Goal: Obtain resource: Obtain resource

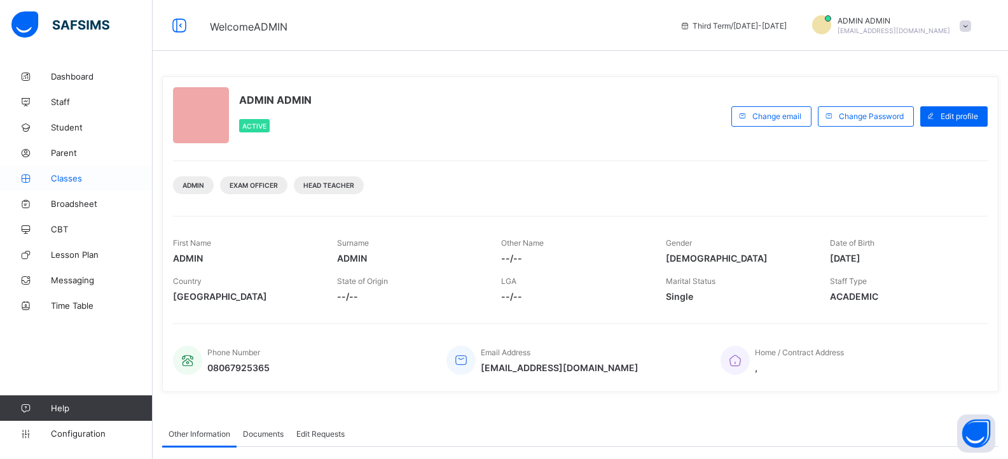
click at [76, 176] on span "Classes" at bounding box center [102, 178] width 102 height 10
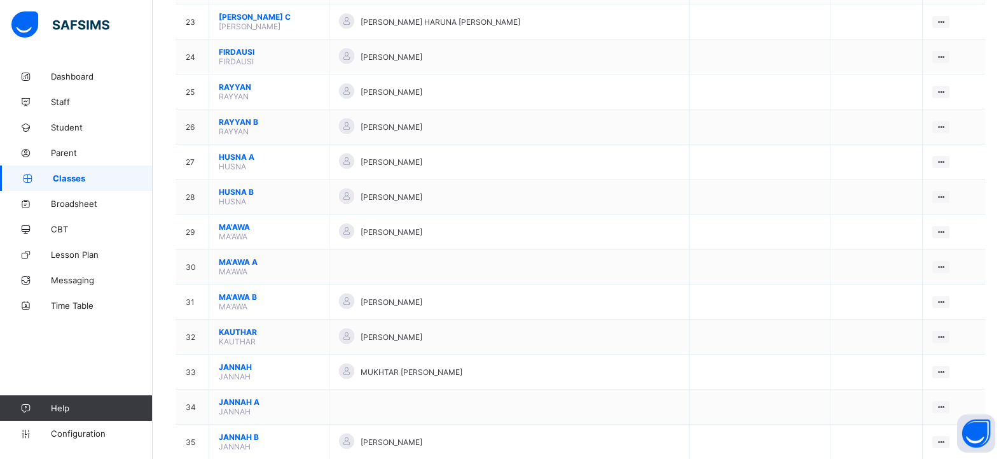
scroll to position [982, 0]
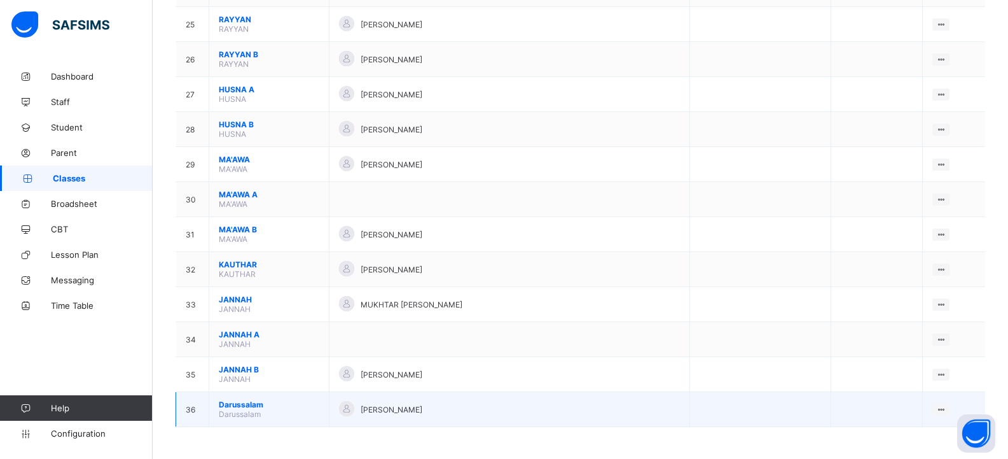
click at [286, 412] on td "[GEOGRAPHIC_DATA]" at bounding box center [269, 409] width 120 height 35
click at [268, 406] on span "Darussalam" at bounding box center [269, 404] width 100 height 10
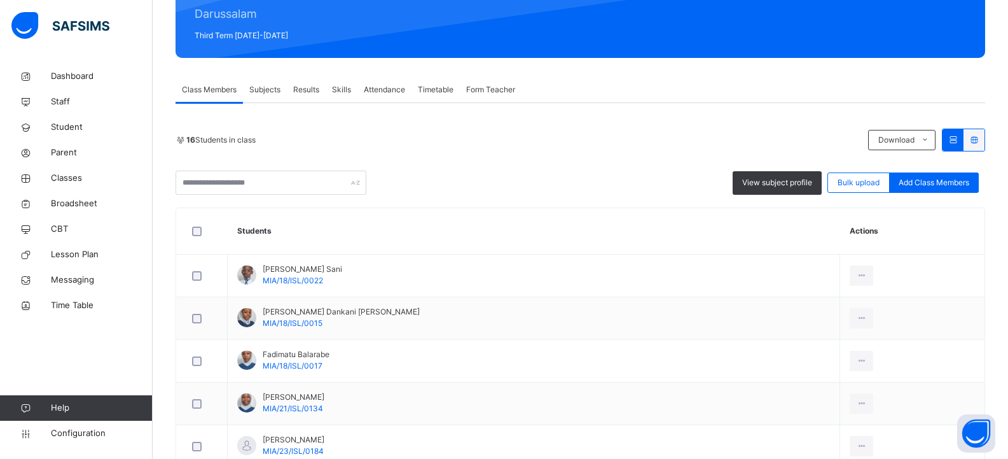
scroll to position [191, 0]
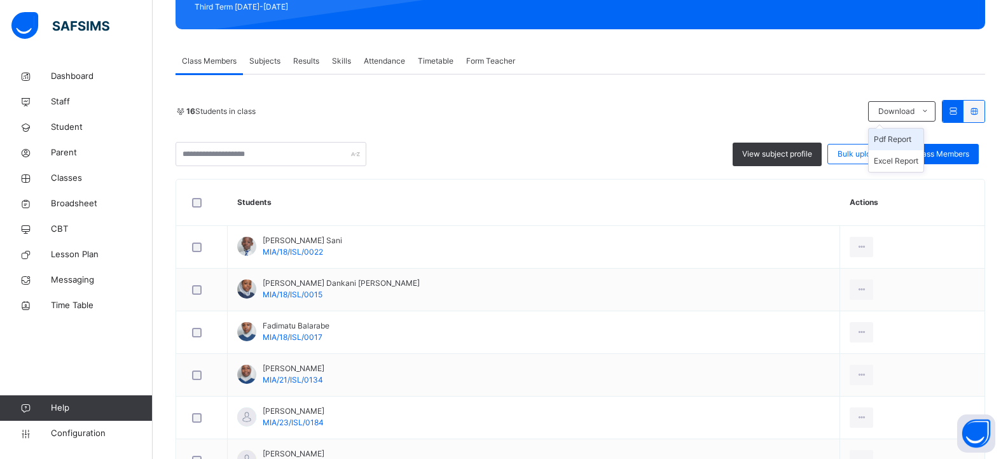
click at [909, 137] on li "Pdf Report" at bounding box center [896, 139] width 55 height 22
click at [905, 142] on li "Pdf Report" at bounding box center [896, 139] width 55 height 22
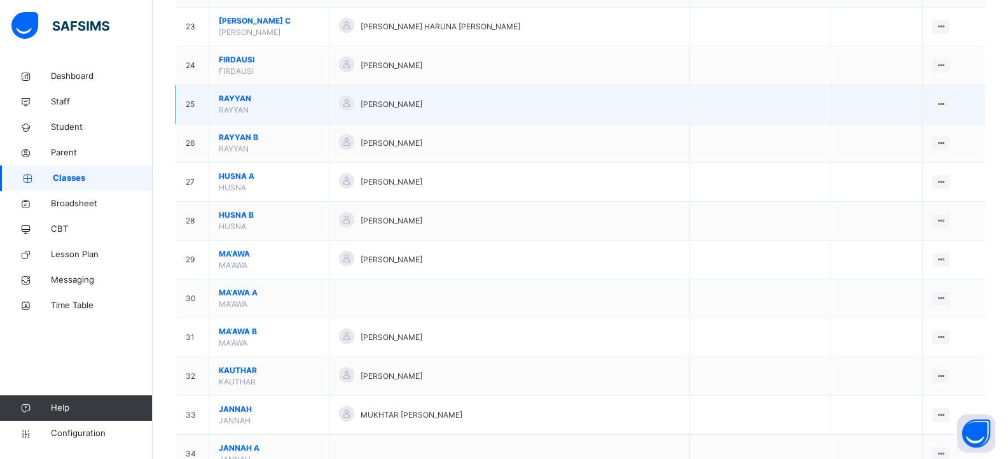
scroll to position [1121, 0]
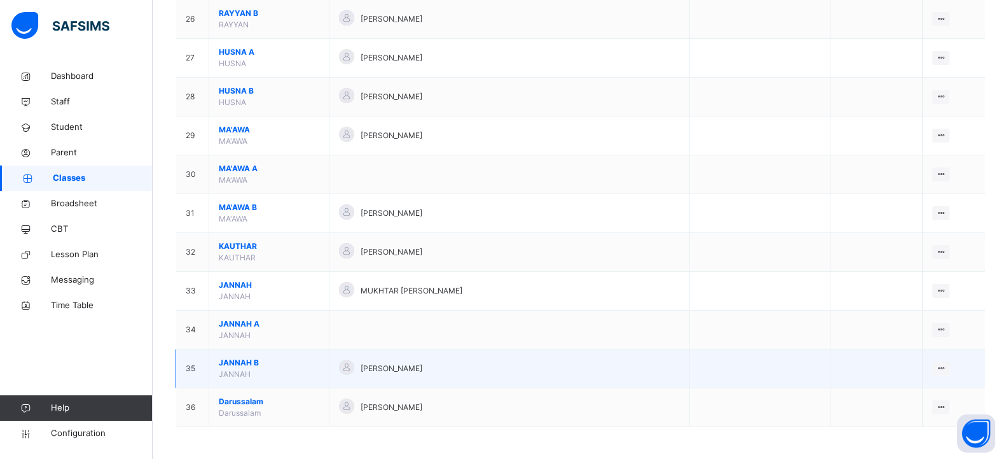
click at [296, 361] on span "[PERSON_NAME]" at bounding box center [269, 362] width 100 height 11
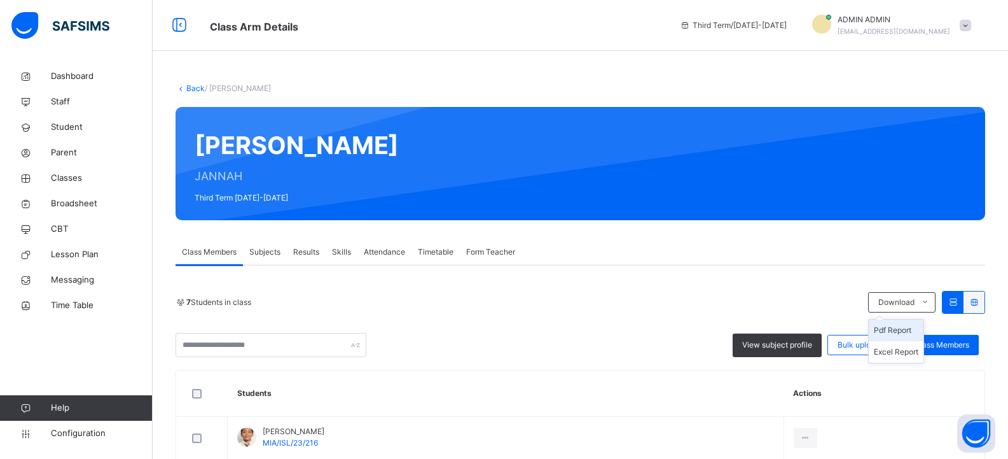
click at [911, 331] on li "Pdf Report" at bounding box center [896, 330] width 55 height 22
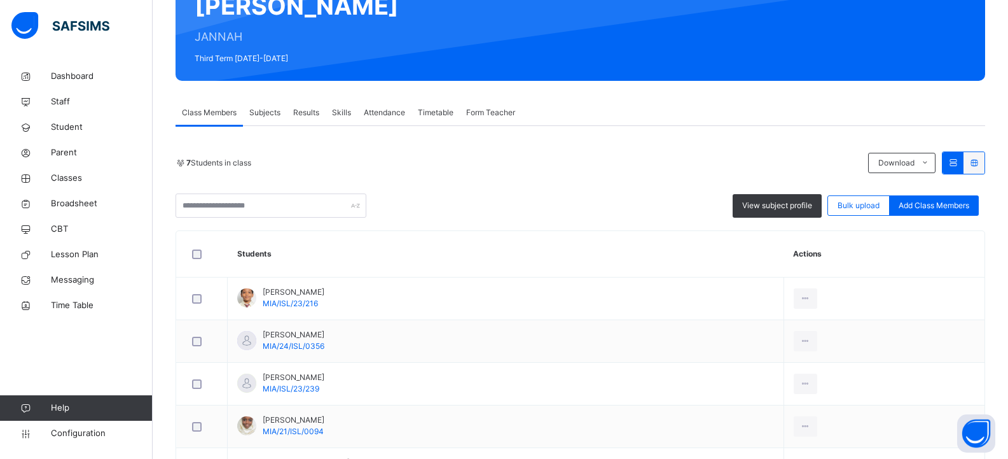
scroll to position [8, 0]
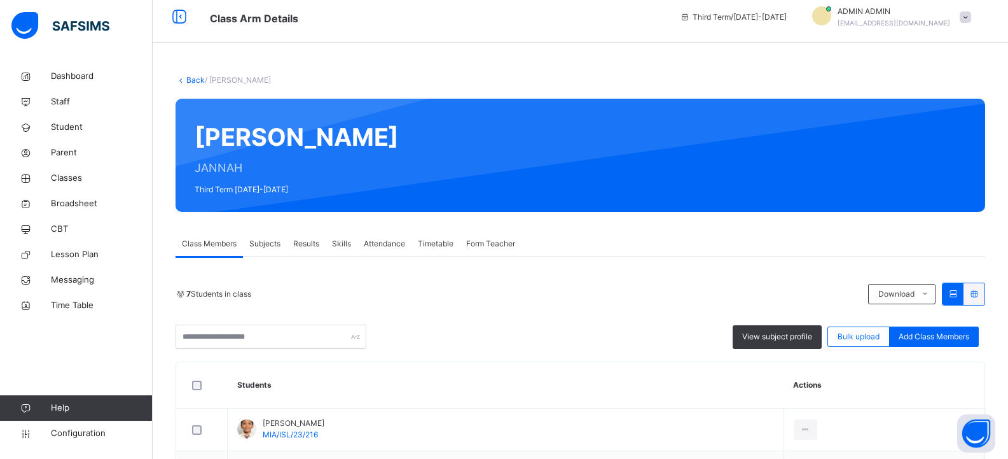
click at [191, 78] on link "Back" at bounding box center [195, 80] width 18 height 10
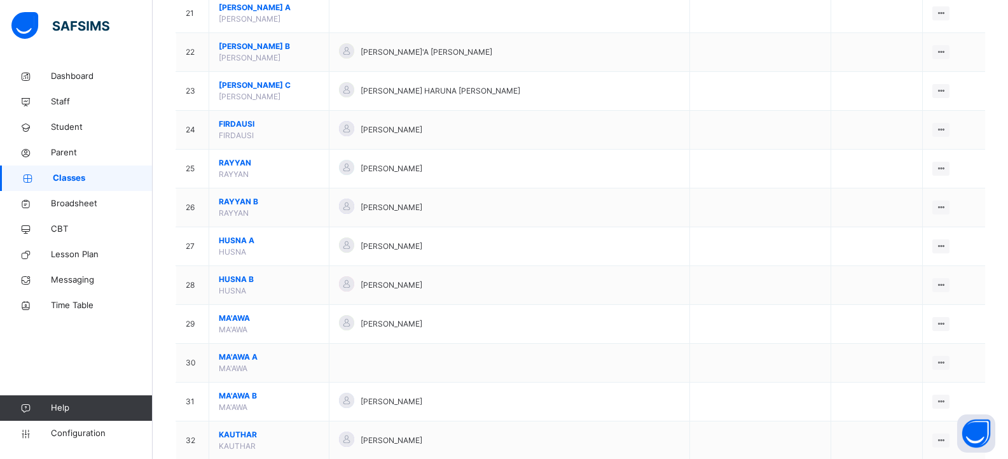
scroll to position [1121, 0]
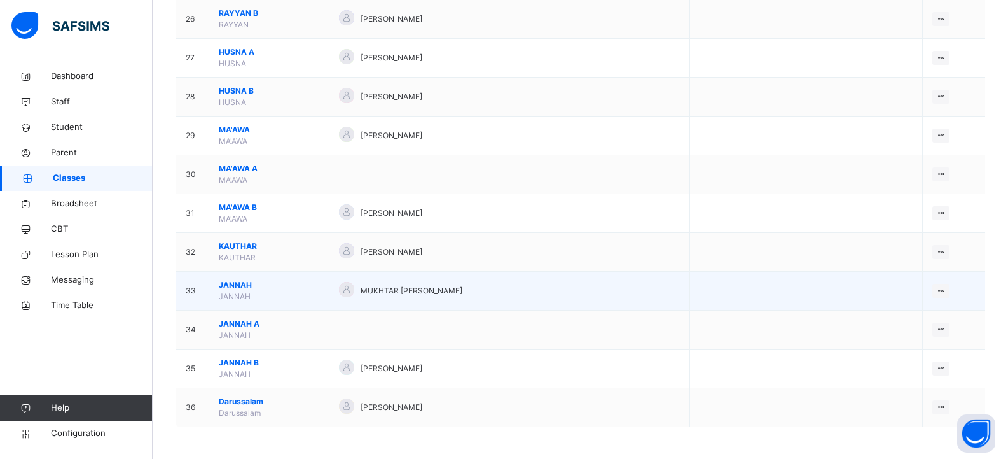
click at [298, 289] on span "JANNAH" at bounding box center [269, 284] width 100 height 11
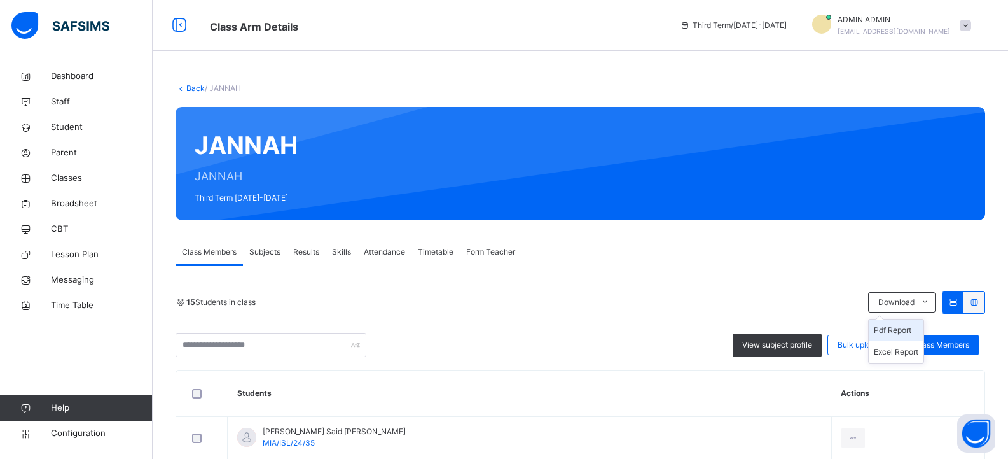
click at [900, 326] on li "Pdf Report" at bounding box center [896, 330] width 55 height 22
click at [189, 86] on link "Back" at bounding box center [195, 88] width 18 height 10
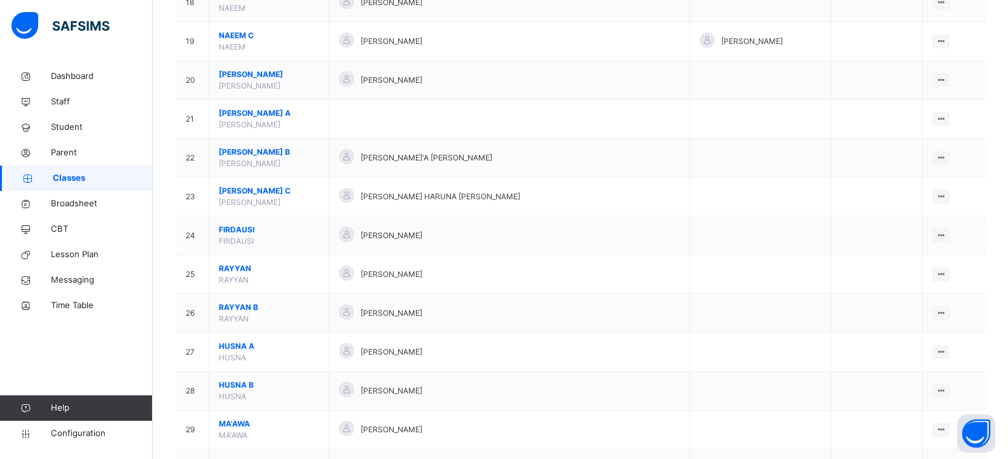
scroll to position [1121, 0]
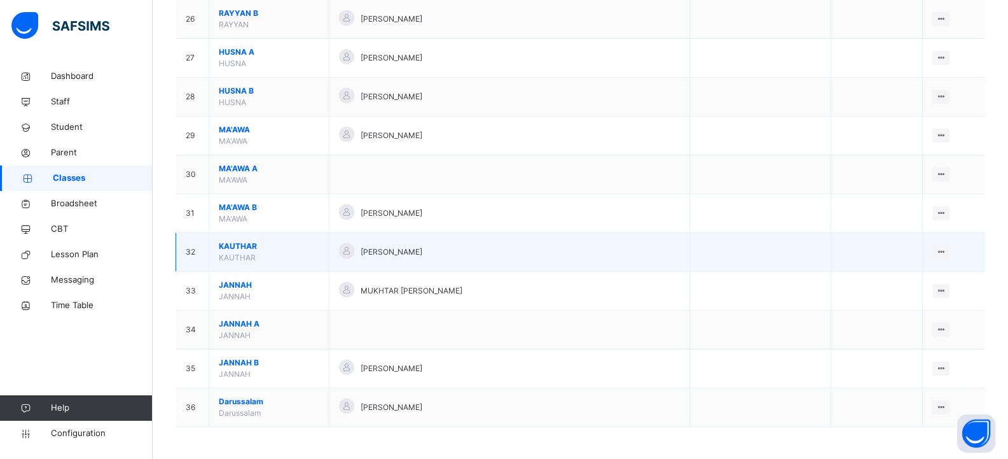
click at [286, 249] on span "KAUTHAR" at bounding box center [269, 245] width 100 height 11
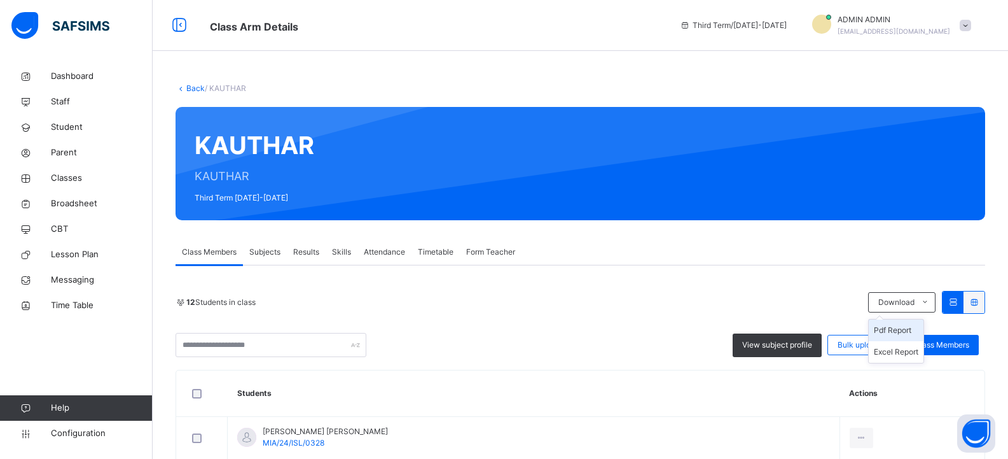
click at [899, 328] on li "Pdf Report" at bounding box center [896, 330] width 55 height 22
click at [188, 89] on link "Back" at bounding box center [195, 88] width 18 height 10
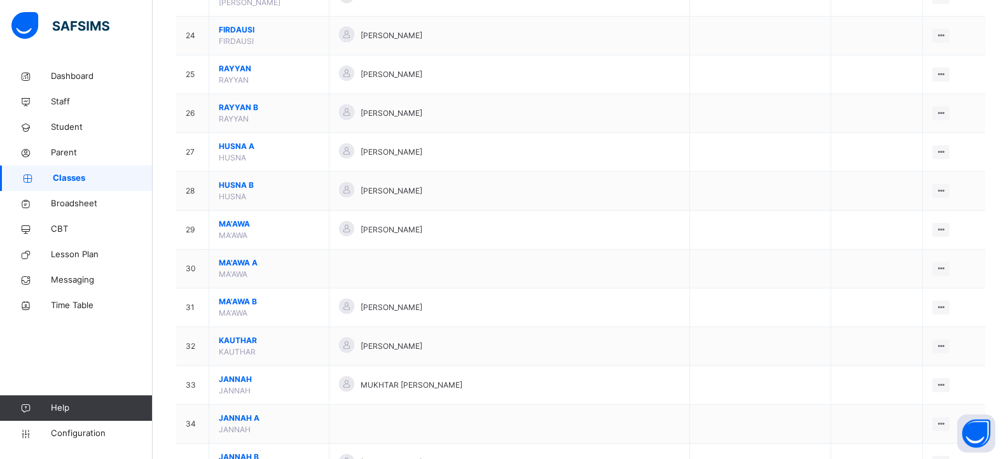
scroll to position [1121, 0]
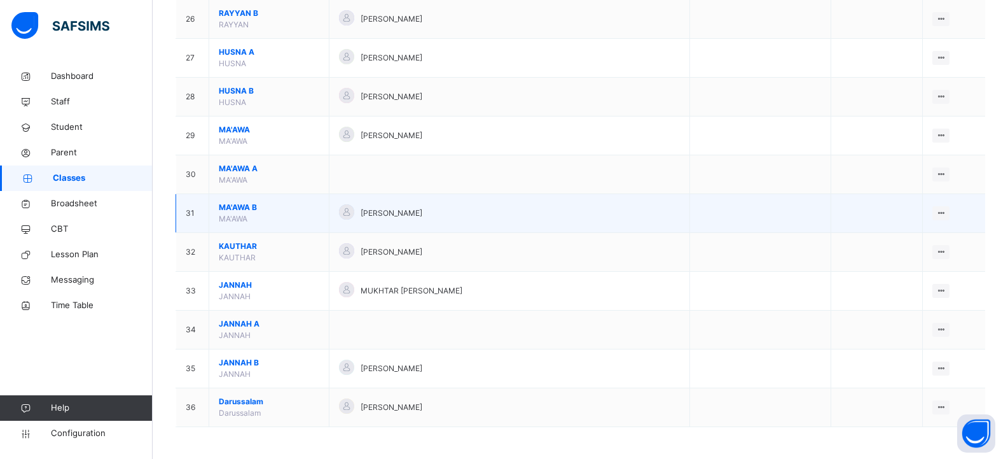
click at [293, 211] on span "MA'AWA B" at bounding box center [269, 207] width 100 height 11
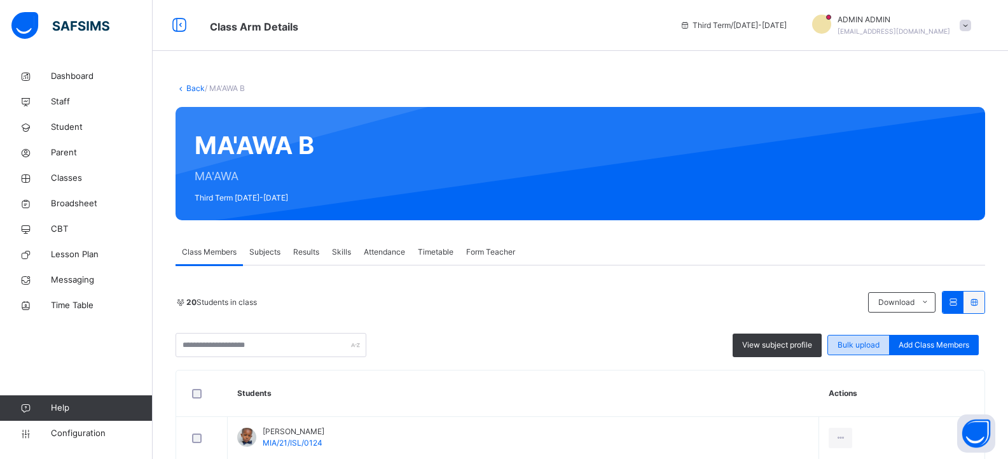
scroll to position [191, 0]
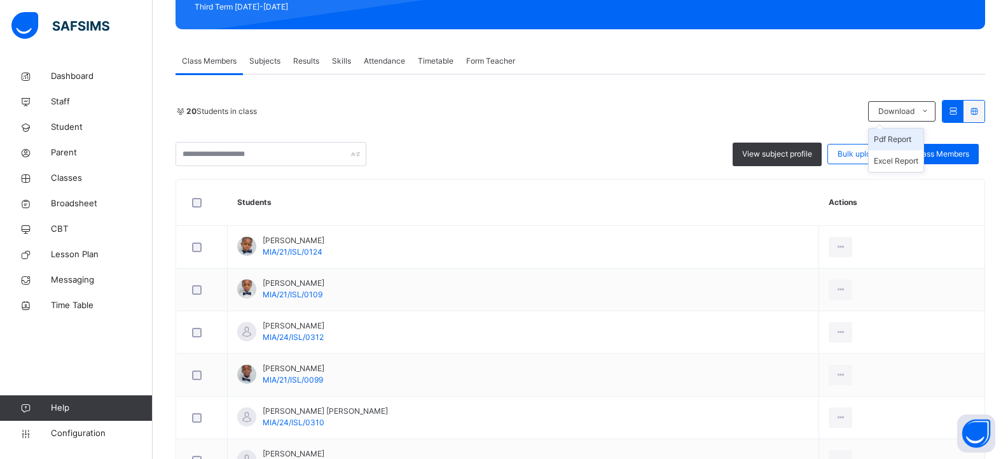
click at [906, 139] on li "Pdf Report" at bounding box center [896, 139] width 55 height 22
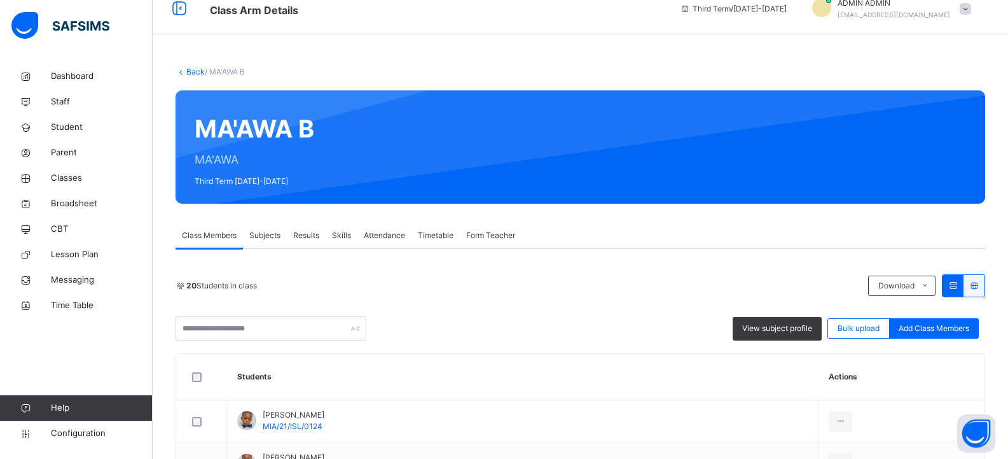
scroll to position [0, 0]
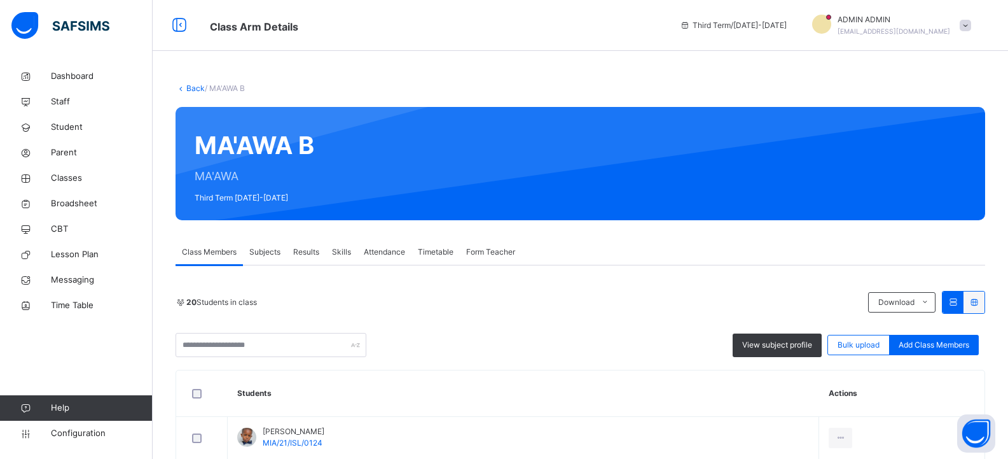
click at [189, 90] on link "Back" at bounding box center [195, 88] width 18 height 10
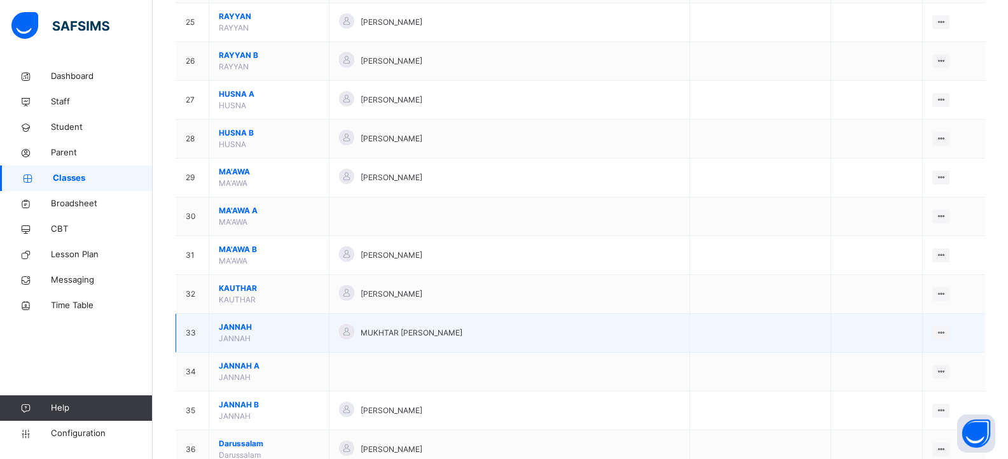
scroll to position [1081, 0]
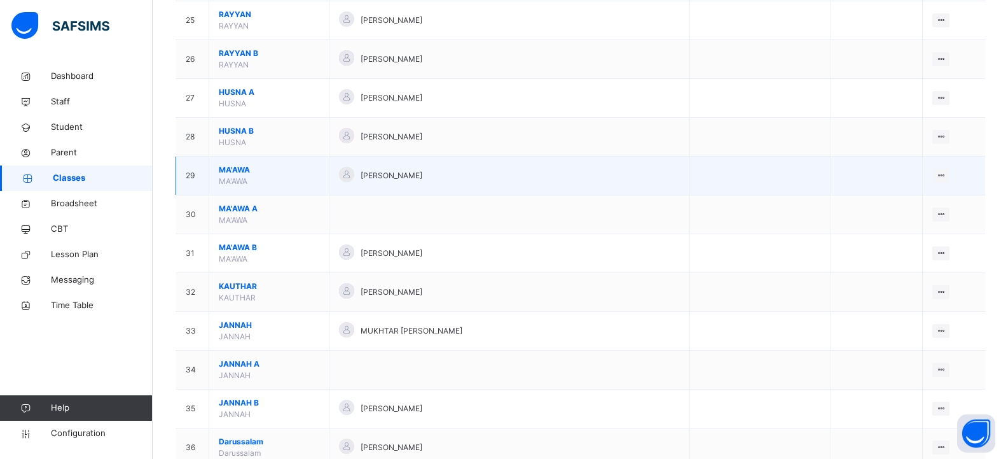
click at [302, 167] on span "MA'AWA" at bounding box center [269, 169] width 100 height 11
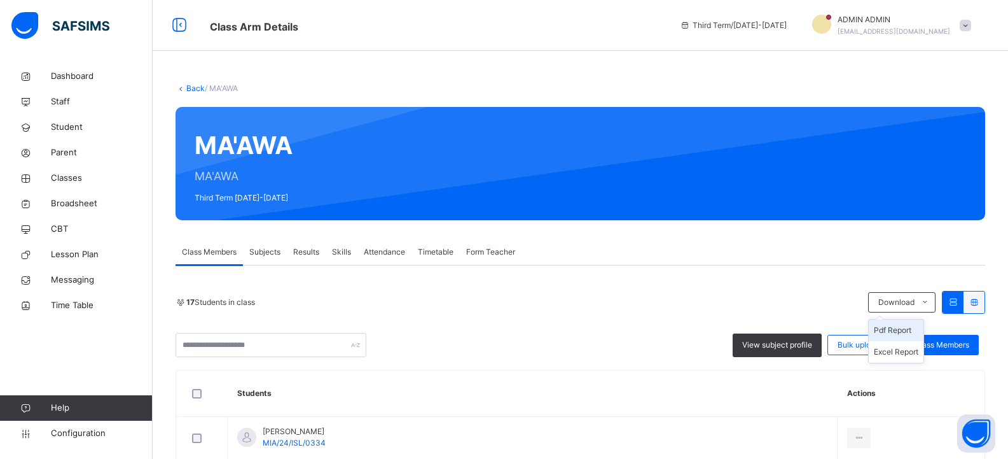
click at [909, 328] on li "Pdf Report" at bounding box center [896, 330] width 55 height 22
click at [190, 88] on link "Back" at bounding box center [195, 88] width 18 height 10
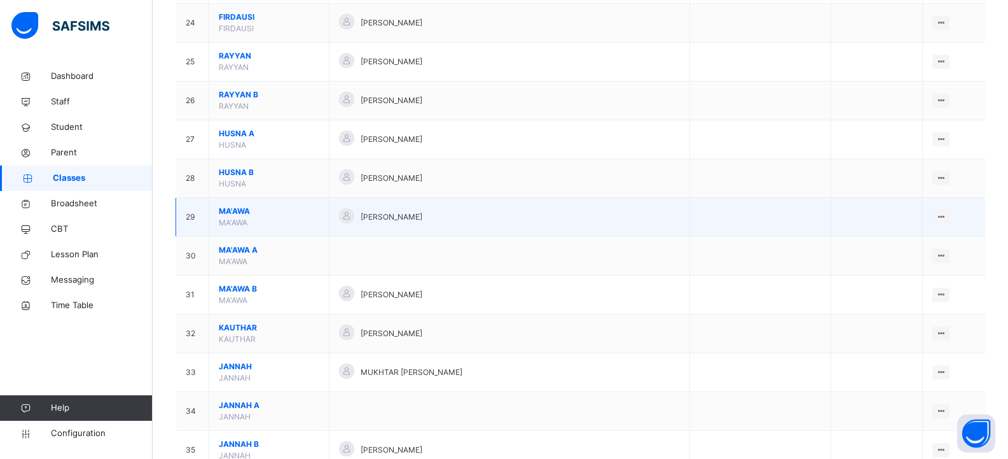
scroll to position [1018, 0]
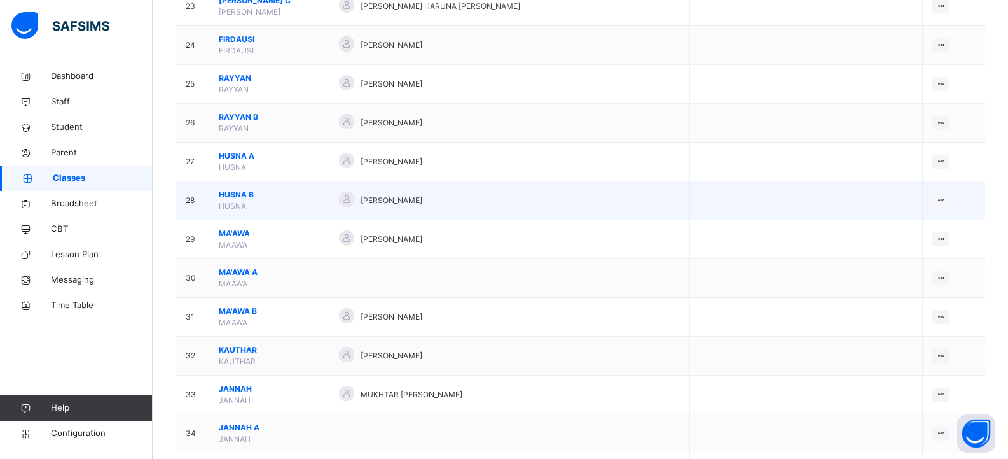
click at [294, 195] on span "HUSNA B" at bounding box center [269, 194] width 100 height 11
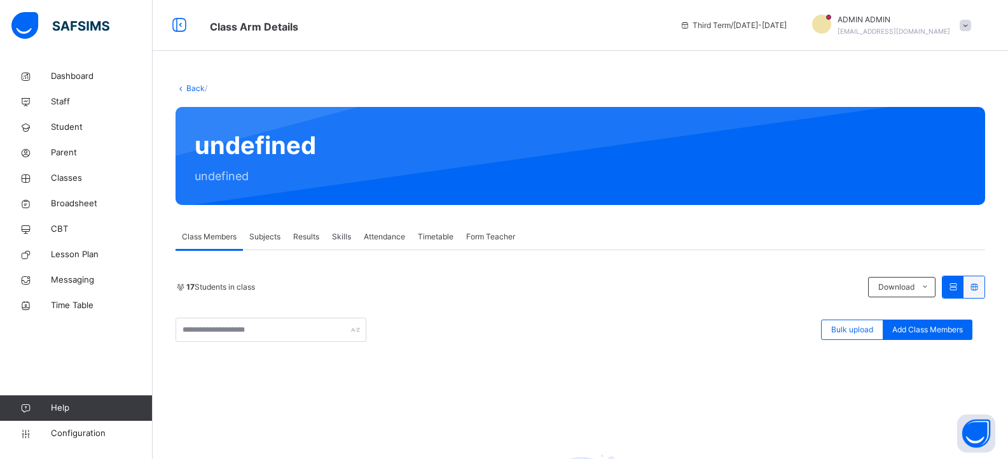
click at [184, 87] on icon at bounding box center [181, 88] width 11 height 10
click at [188, 87] on link "Back" at bounding box center [195, 88] width 18 height 10
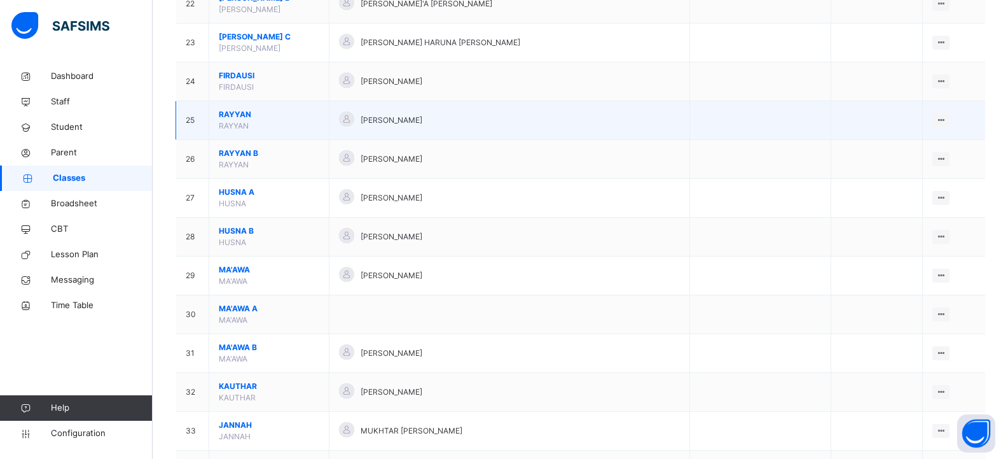
scroll to position [1018, 0]
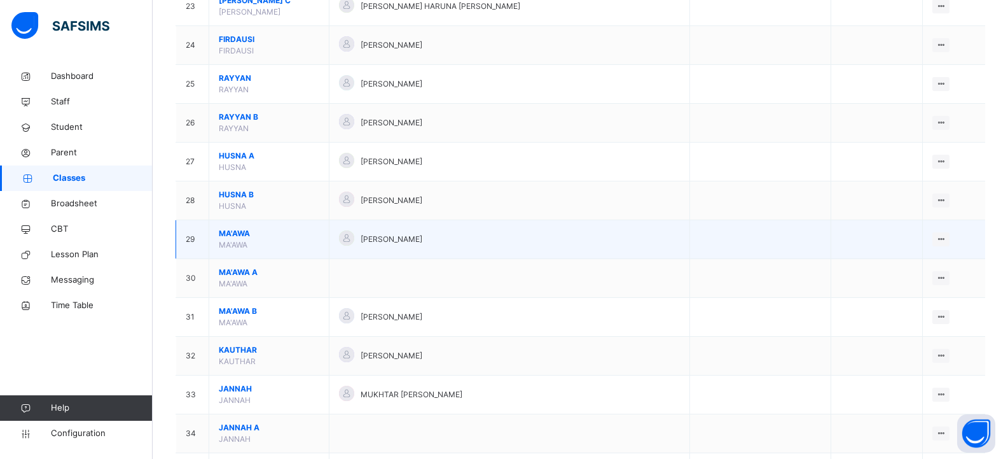
click at [284, 238] on span "MA'AWA" at bounding box center [269, 233] width 100 height 11
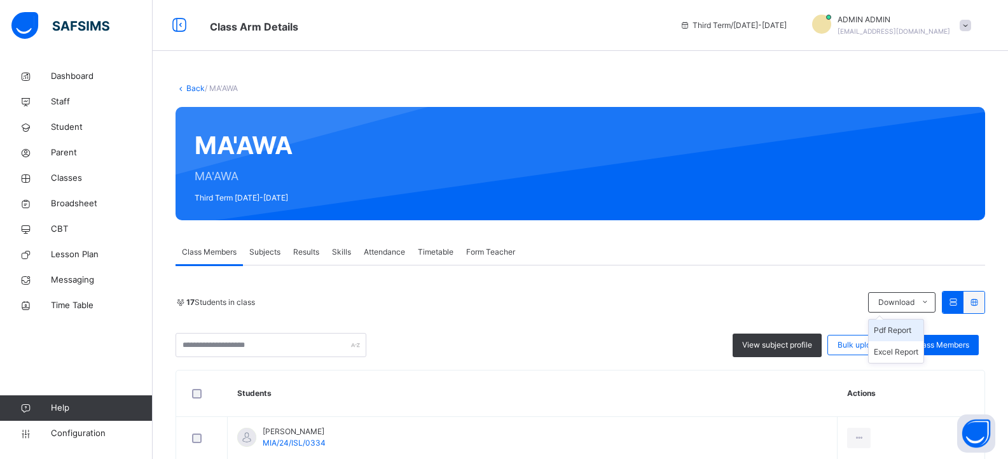
click at [902, 329] on li "Pdf Report" at bounding box center [896, 330] width 55 height 22
click at [191, 86] on link "Back" at bounding box center [195, 88] width 18 height 10
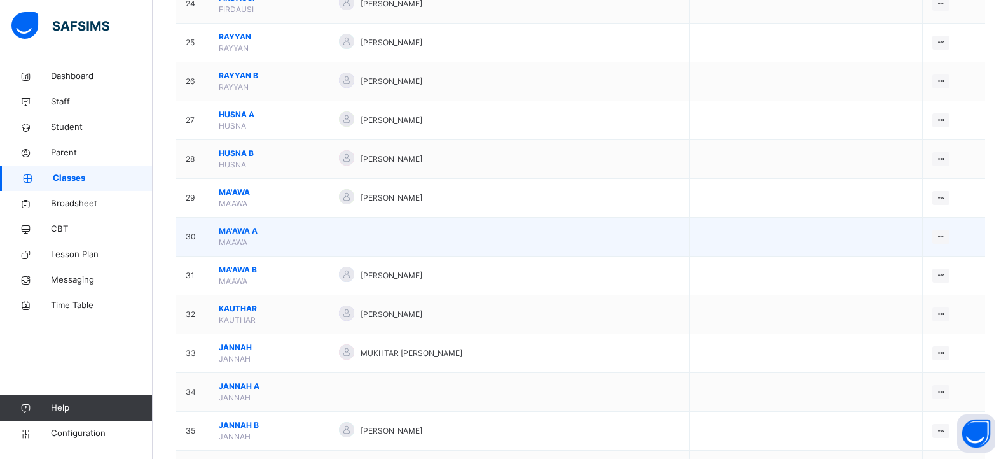
scroll to position [1081, 0]
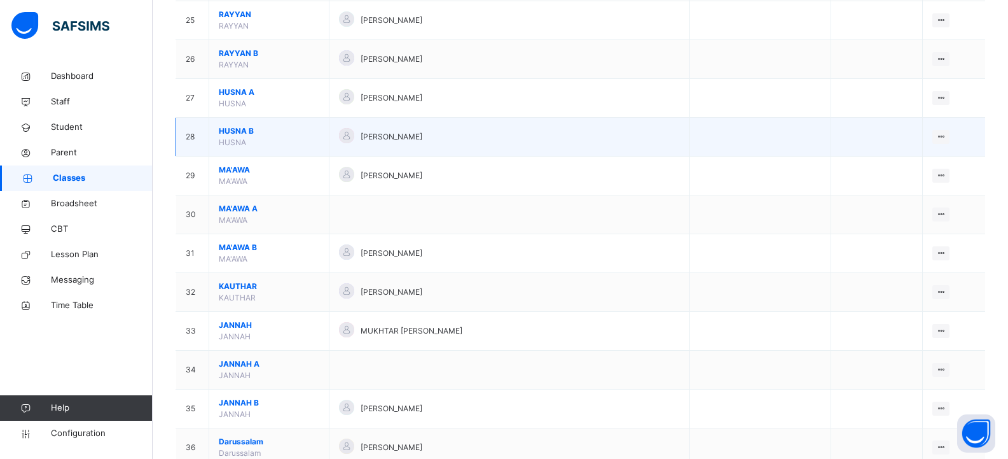
click at [299, 132] on span "HUSNA B" at bounding box center [269, 130] width 100 height 11
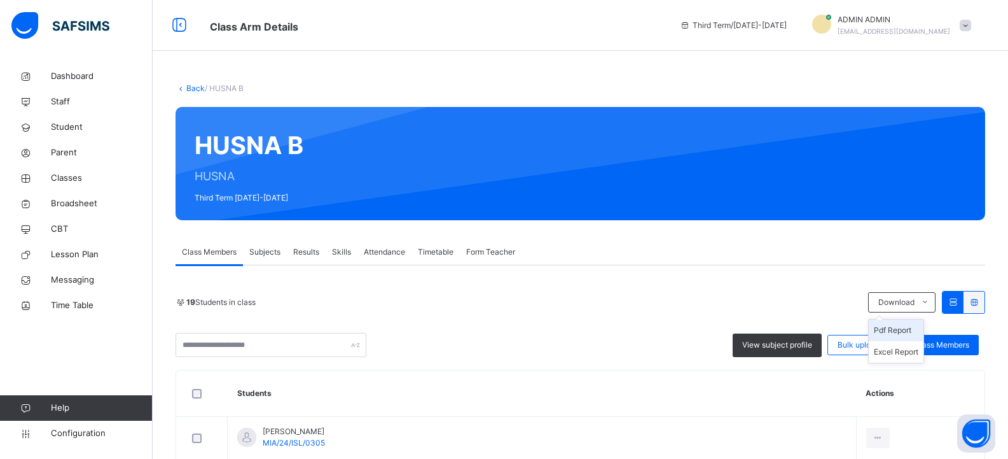
click at [901, 328] on li "Pdf Report" at bounding box center [896, 330] width 55 height 22
click at [188, 87] on link "Back" at bounding box center [195, 88] width 18 height 10
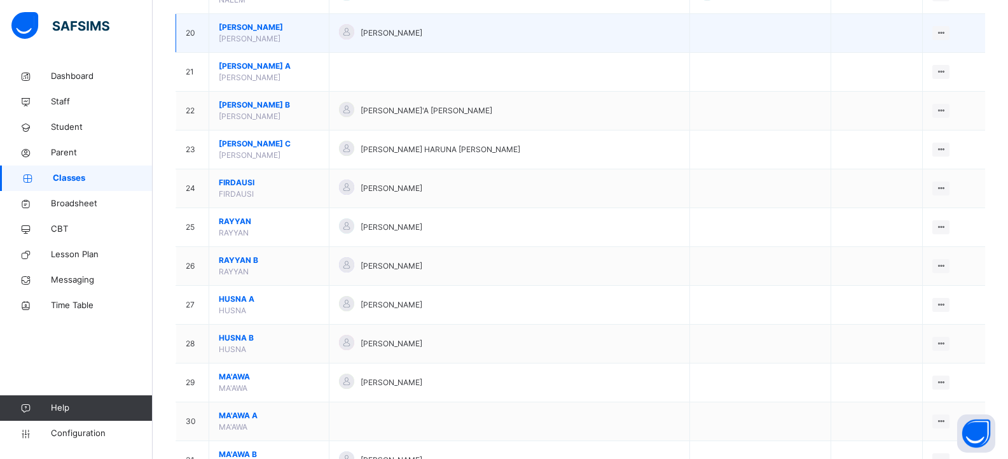
scroll to position [954, 0]
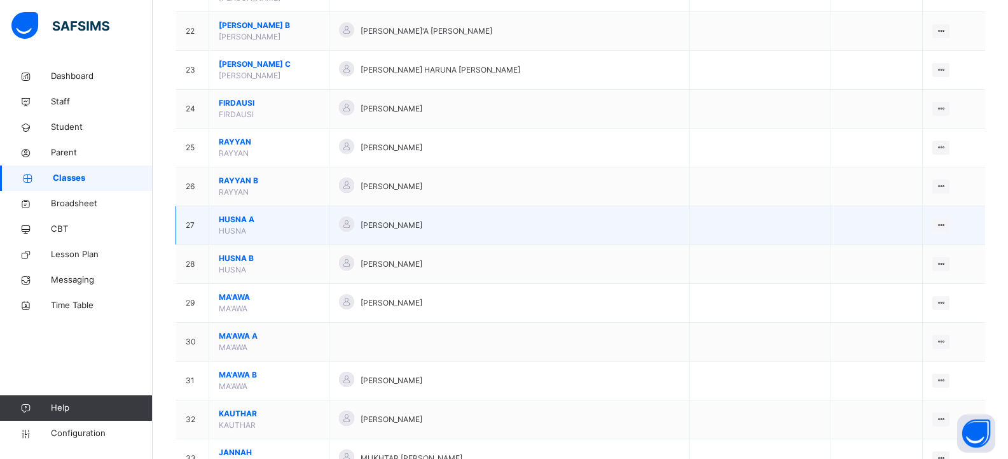
click at [305, 221] on span "HUSNA A" at bounding box center [269, 219] width 100 height 11
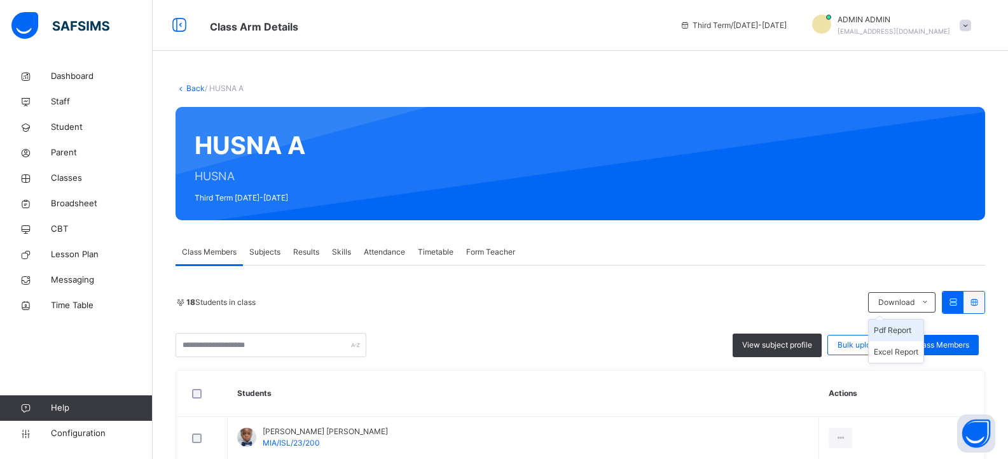
click at [895, 329] on li "Pdf Report" at bounding box center [896, 330] width 55 height 22
click at [188, 86] on link "Back" at bounding box center [195, 88] width 18 height 10
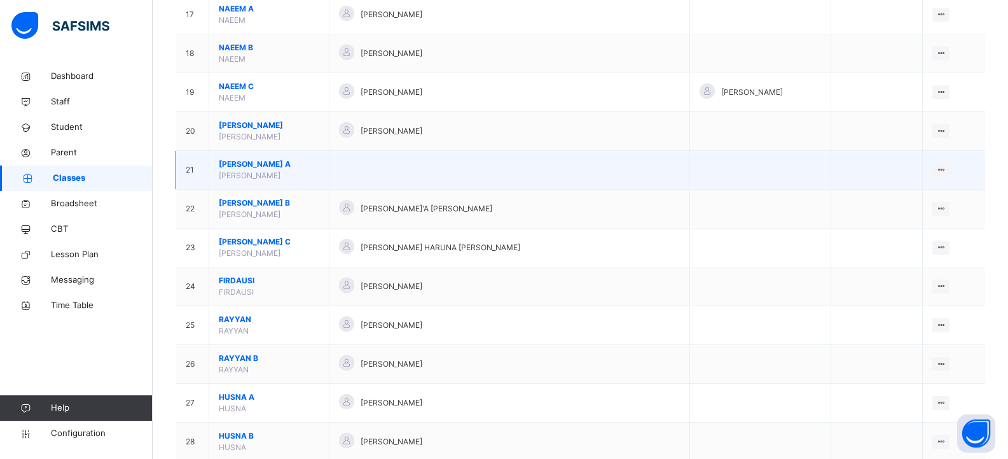
scroll to position [890, 0]
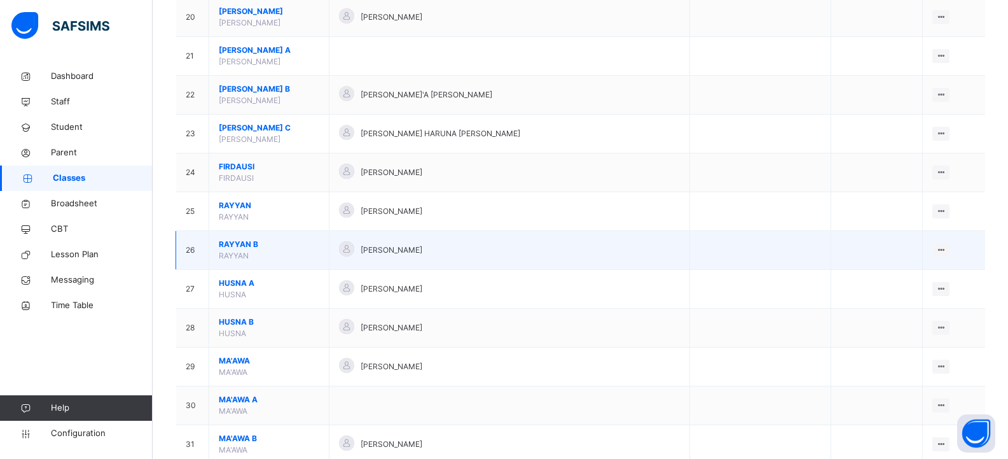
click at [300, 242] on span "RAYYAN B" at bounding box center [269, 243] width 100 height 11
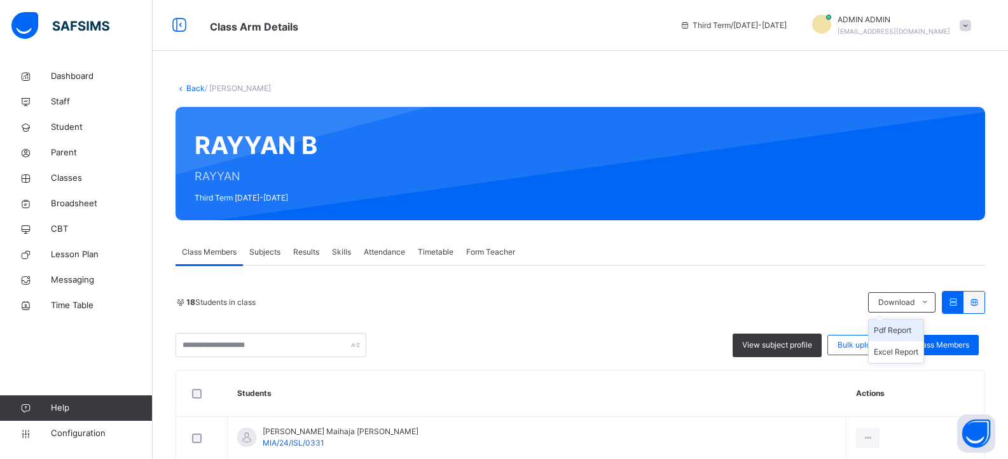
click at [906, 328] on li "Pdf Report" at bounding box center [896, 330] width 55 height 22
click at [188, 84] on link "Back" at bounding box center [195, 88] width 18 height 10
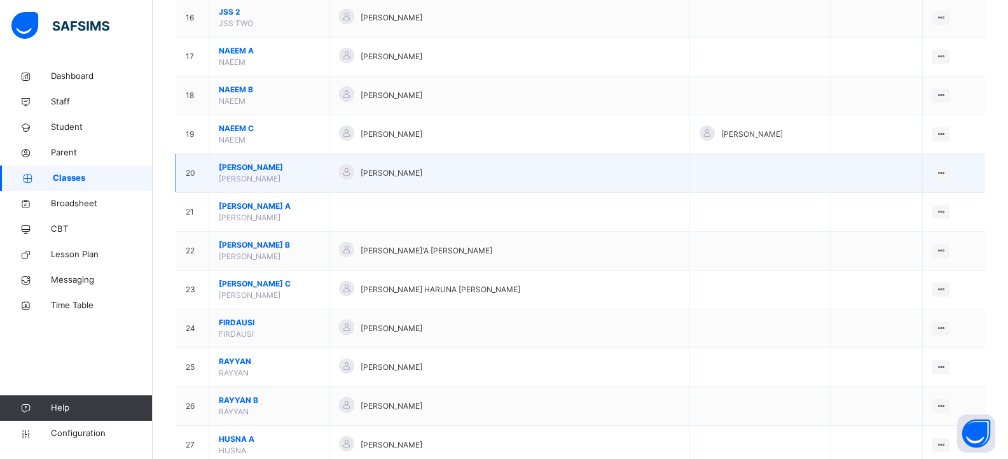
scroll to position [890, 0]
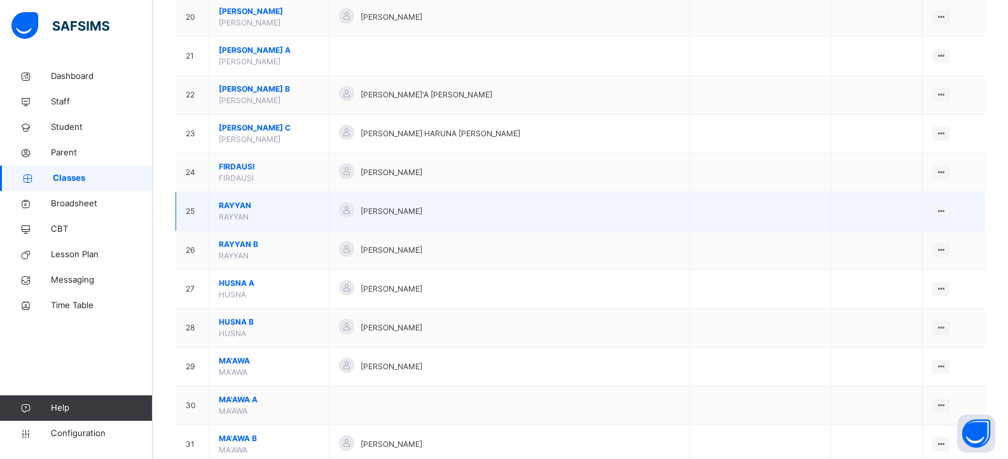
click at [282, 202] on span "RAYYAN" at bounding box center [269, 205] width 100 height 11
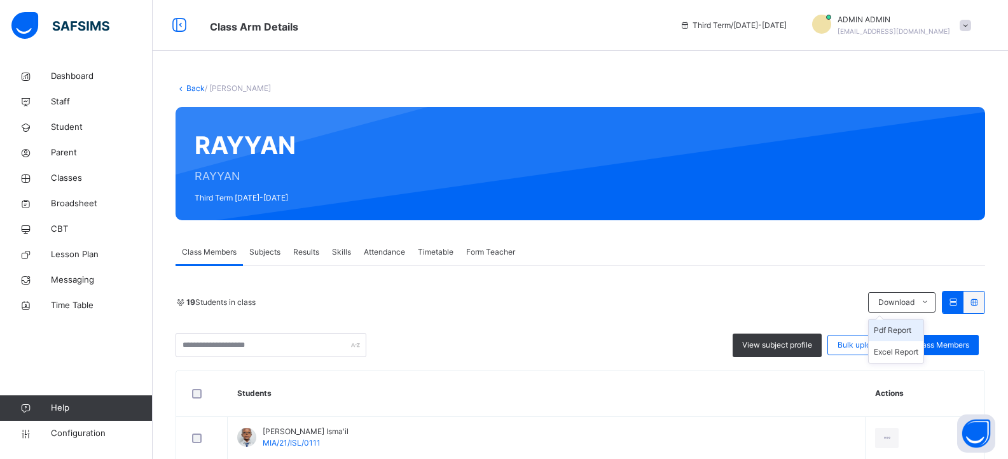
click at [891, 326] on li "Pdf Report" at bounding box center [896, 330] width 55 height 22
click at [188, 87] on link "Back" at bounding box center [195, 88] width 18 height 10
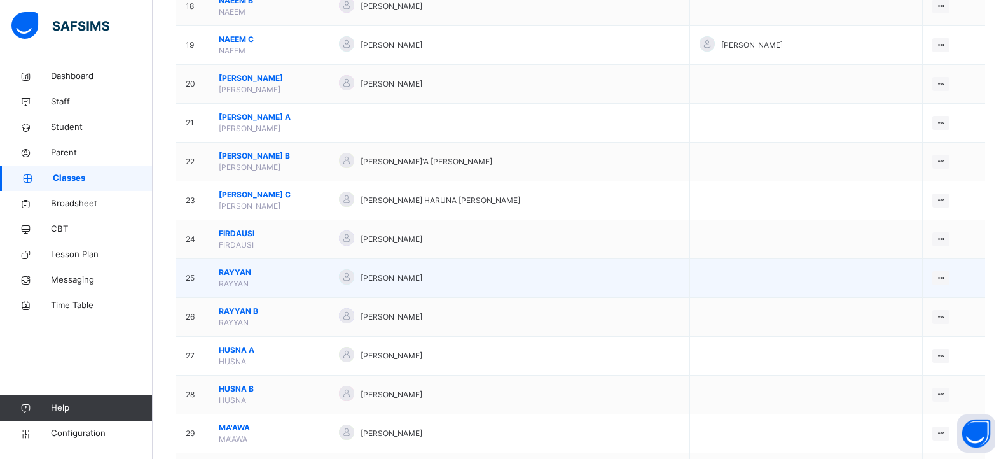
scroll to position [827, 0]
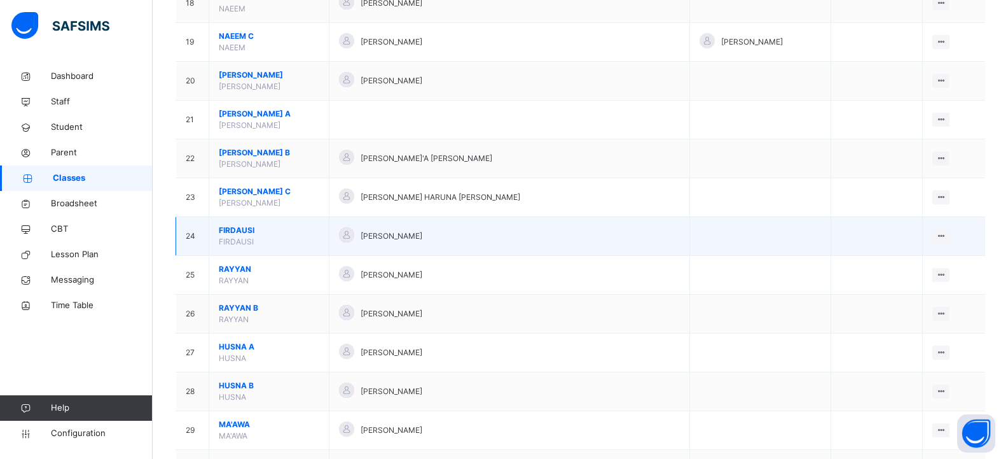
click at [298, 230] on span "FIRDAUSI" at bounding box center [269, 230] width 100 height 11
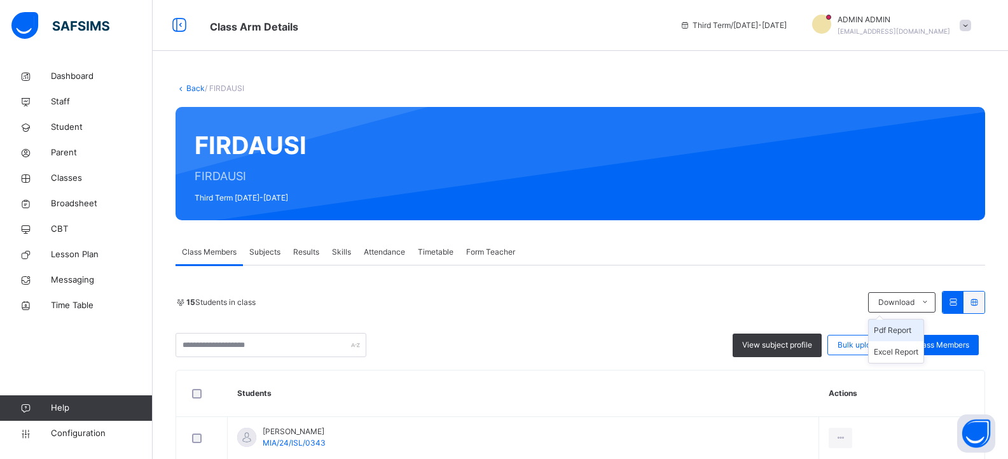
click at [888, 331] on li "Pdf Report" at bounding box center [896, 330] width 55 height 22
click at [190, 90] on link "Back" at bounding box center [195, 88] width 18 height 10
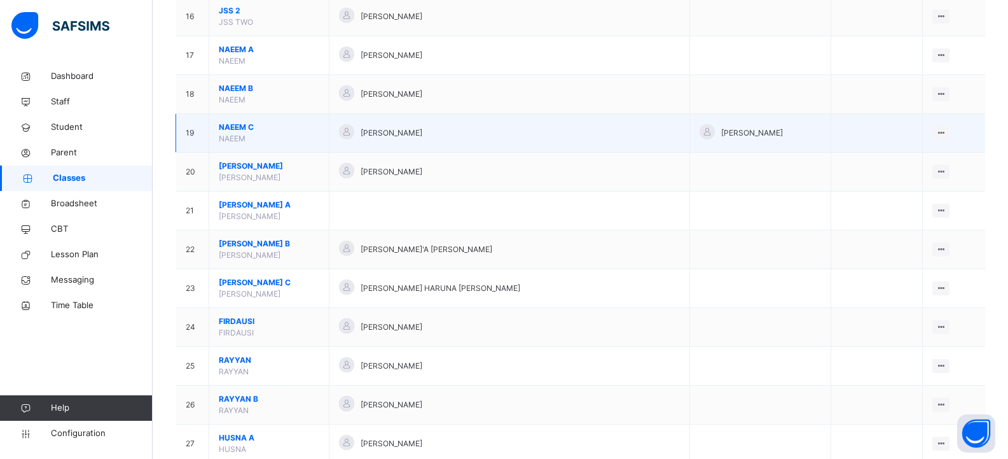
scroll to position [763, 0]
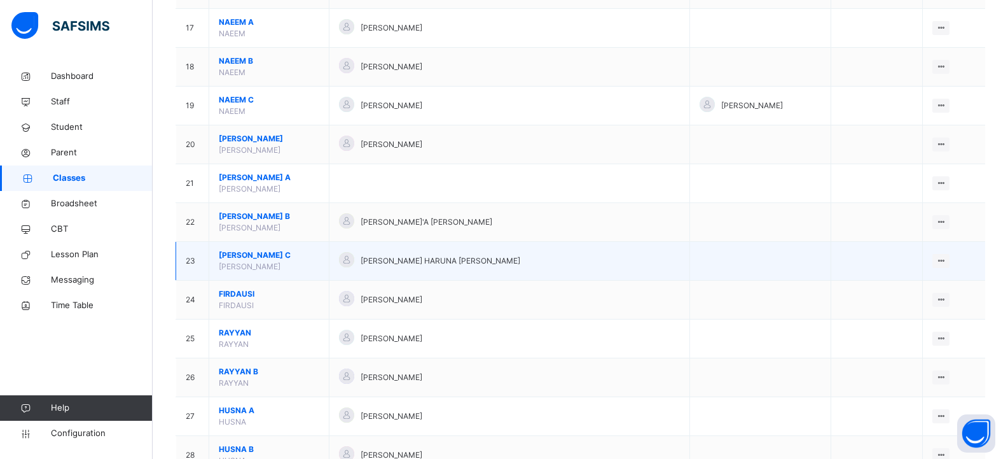
click at [280, 259] on span "[PERSON_NAME] C" at bounding box center [269, 254] width 100 height 11
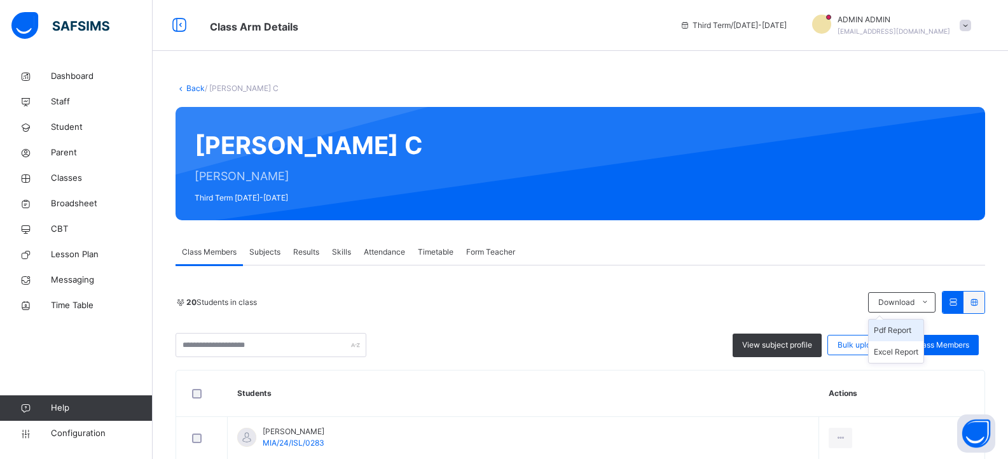
click at [899, 328] on li "Pdf Report" at bounding box center [896, 330] width 55 height 22
click at [192, 86] on link "Back" at bounding box center [195, 88] width 18 height 10
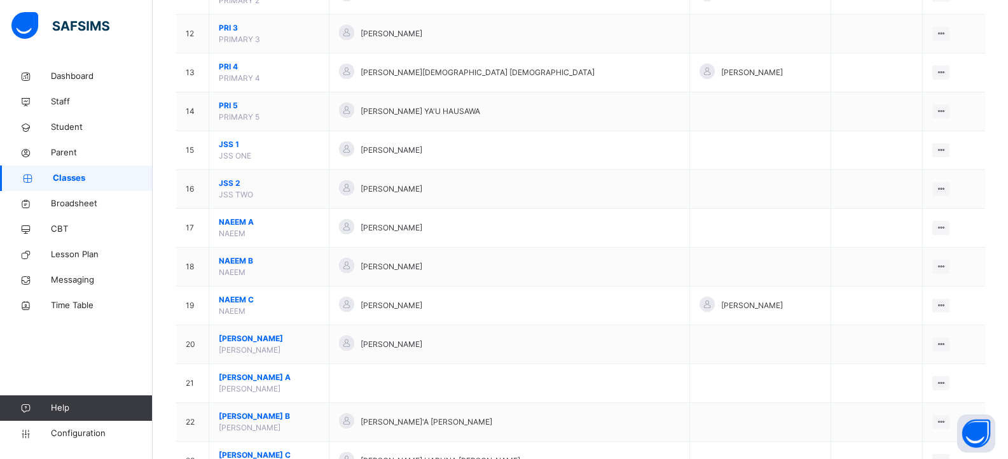
scroll to position [700, 0]
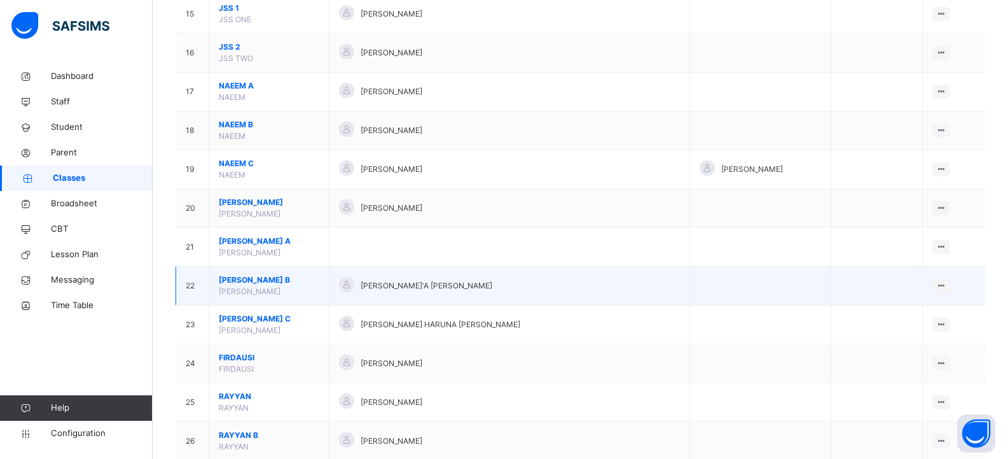
click at [291, 280] on span "[PERSON_NAME] B" at bounding box center [269, 279] width 100 height 11
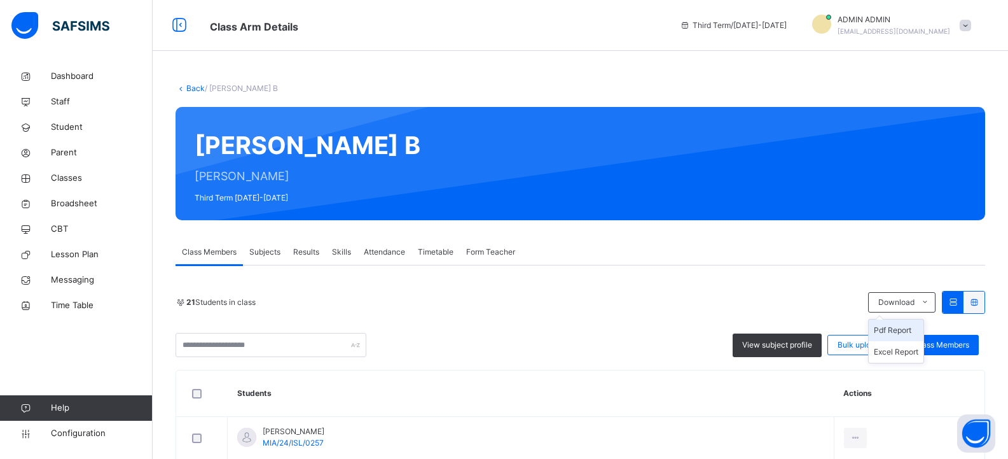
click at [887, 328] on li "Pdf Report" at bounding box center [896, 330] width 55 height 22
click at [190, 86] on link "Back" at bounding box center [195, 88] width 18 height 10
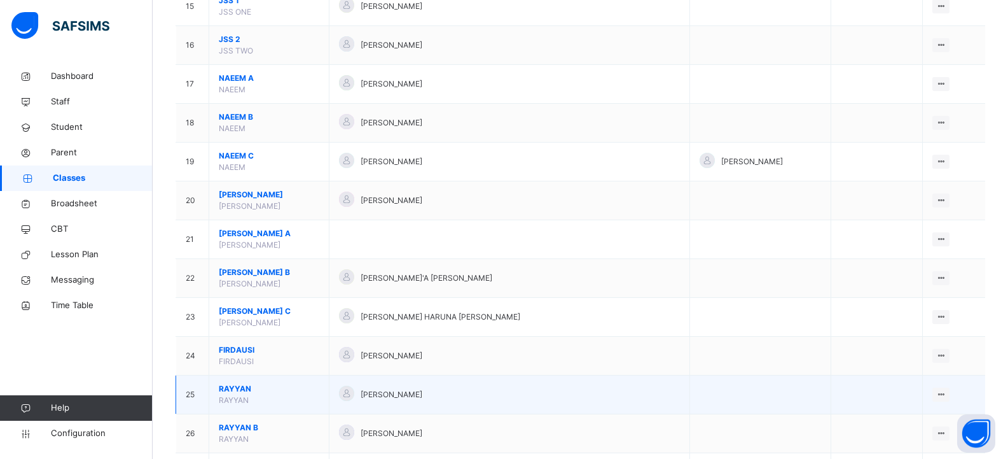
scroll to position [827, 0]
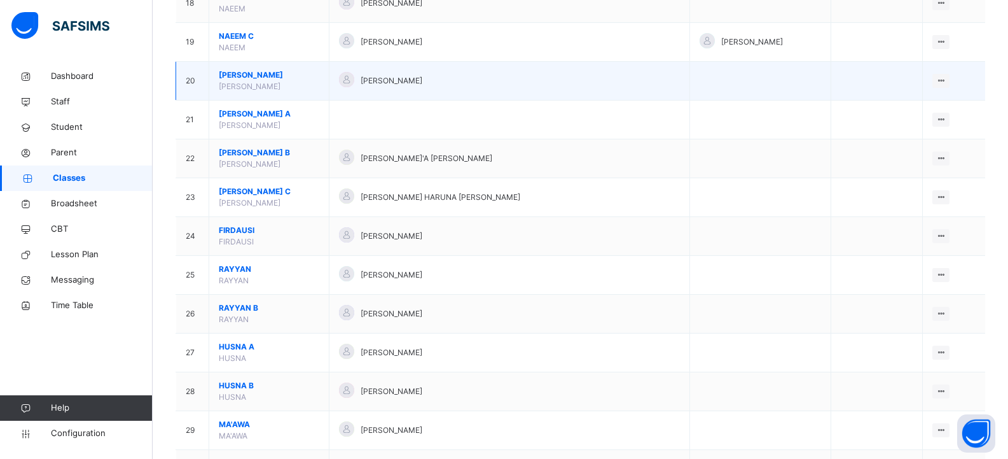
click at [298, 79] on span "[PERSON_NAME]" at bounding box center [269, 74] width 100 height 11
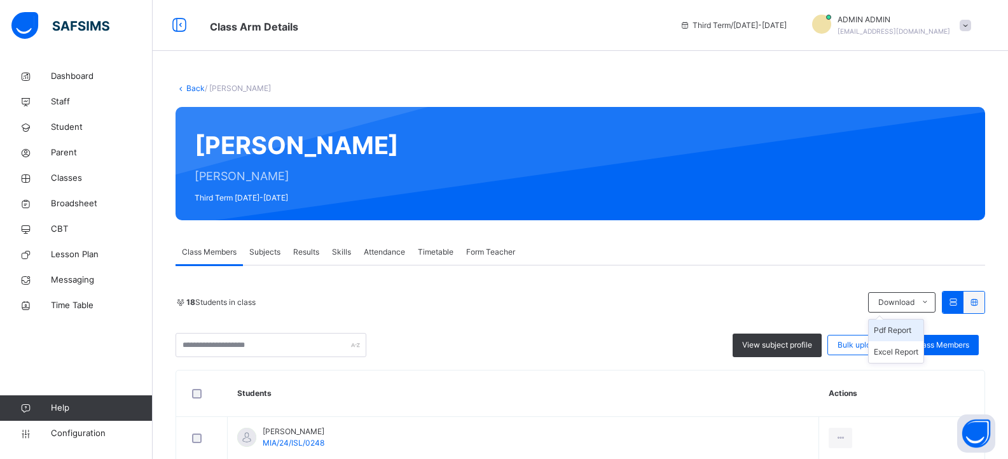
click at [897, 328] on li "Pdf Report" at bounding box center [896, 330] width 55 height 22
click at [193, 85] on link "Back" at bounding box center [195, 88] width 18 height 10
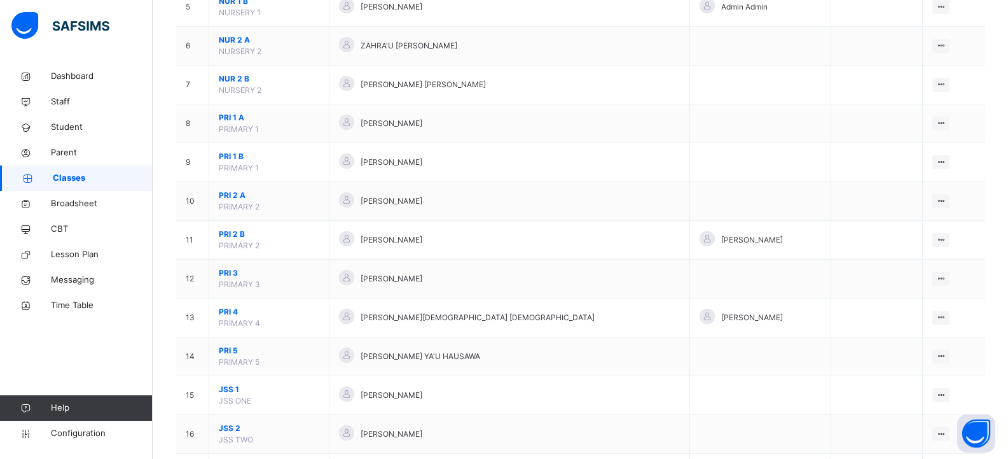
scroll to position [700, 0]
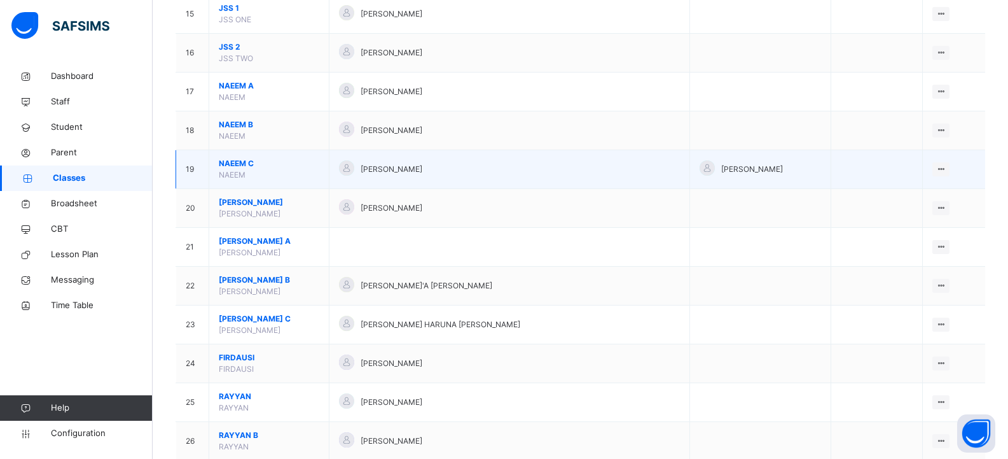
click at [293, 163] on span "NAEEM C" at bounding box center [269, 163] width 100 height 11
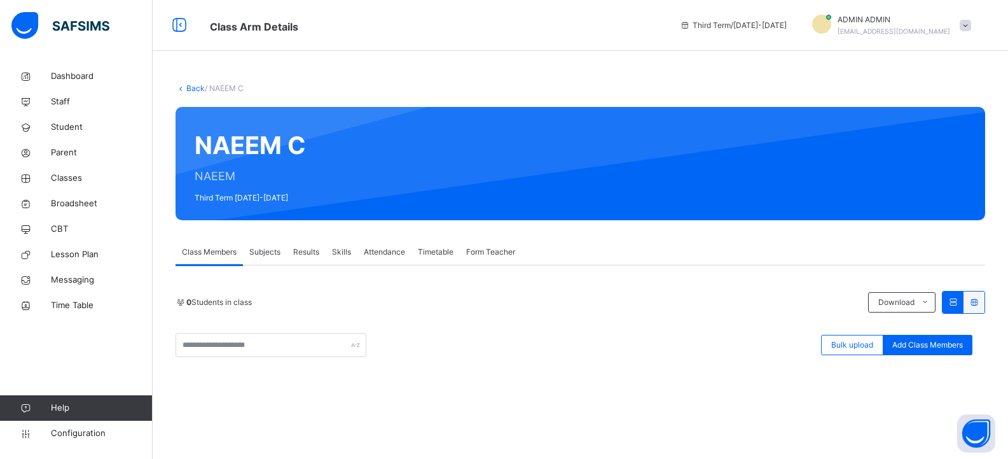
click at [188, 88] on link "Back" at bounding box center [195, 88] width 18 height 10
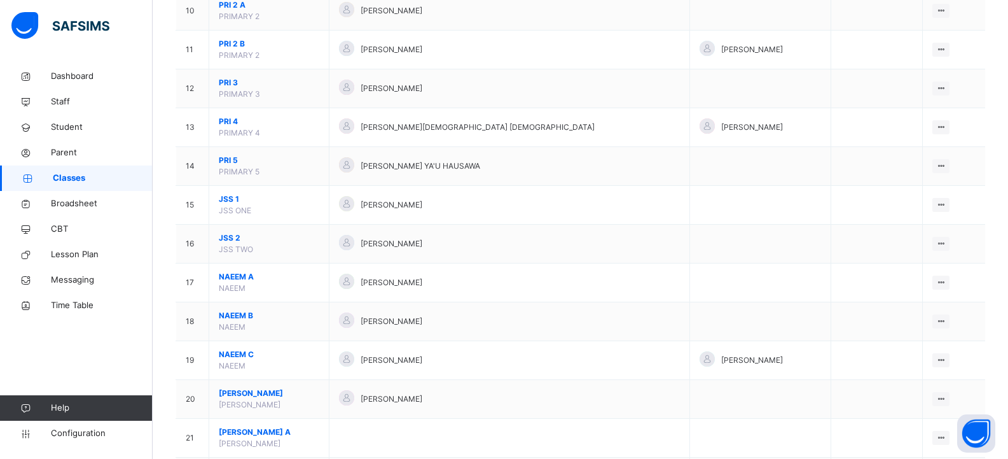
scroll to position [700, 0]
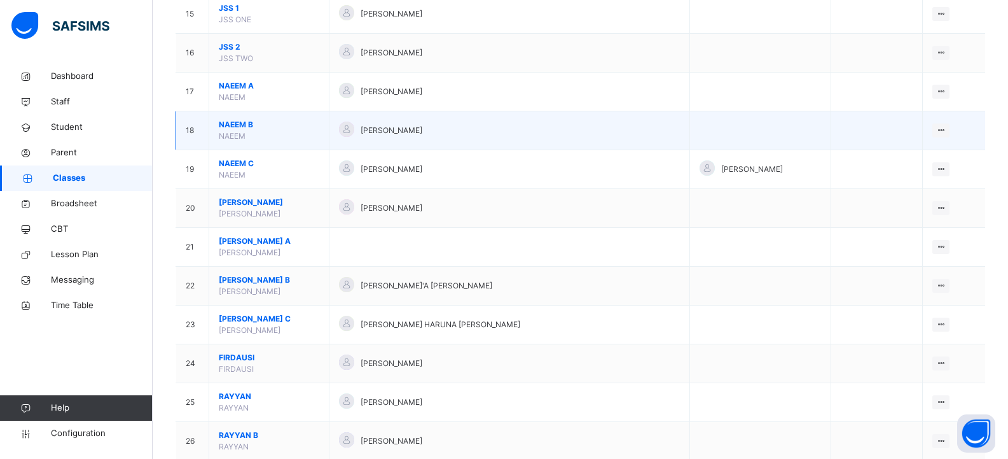
click at [293, 127] on span "NAEEM B" at bounding box center [269, 124] width 100 height 11
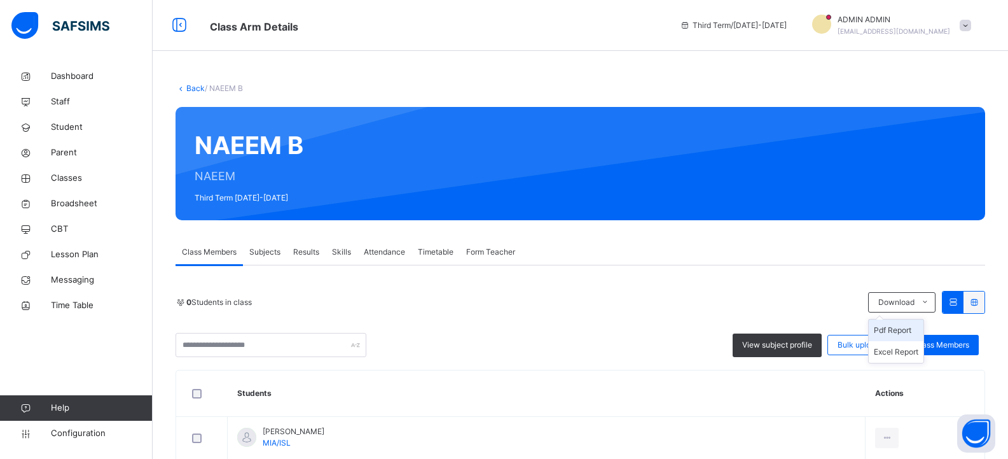
click at [895, 329] on li "Pdf Report" at bounding box center [896, 330] width 55 height 22
click at [186, 90] on link "Back" at bounding box center [195, 88] width 18 height 10
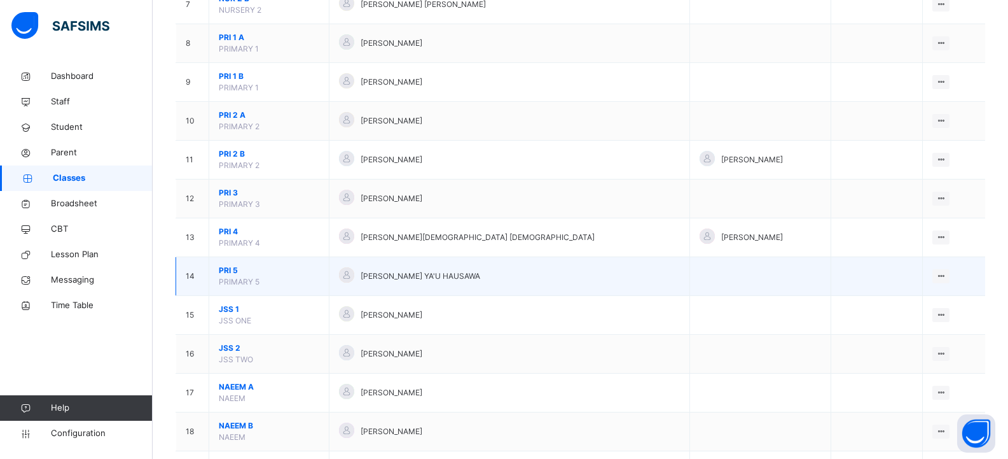
scroll to position [509, 0]
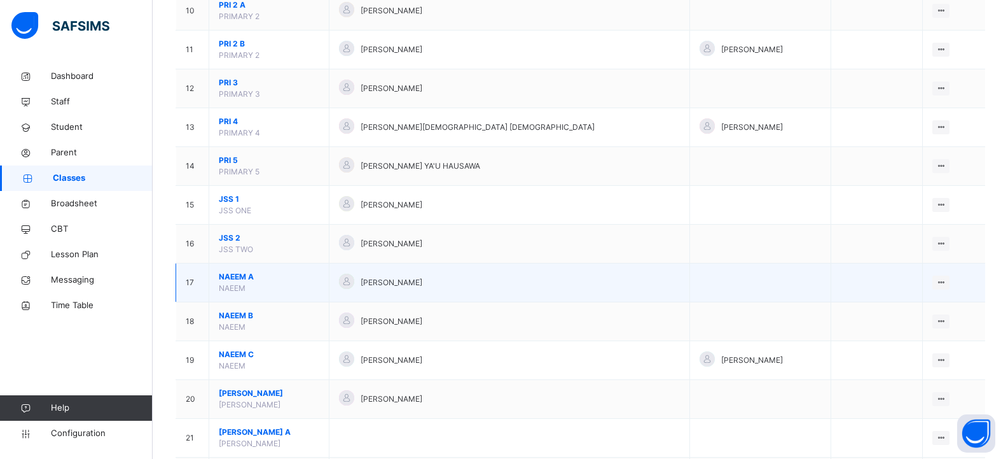
click at [286, 275] on span "NAEEM A" at bounding box center [269, 276] width 100 height 11
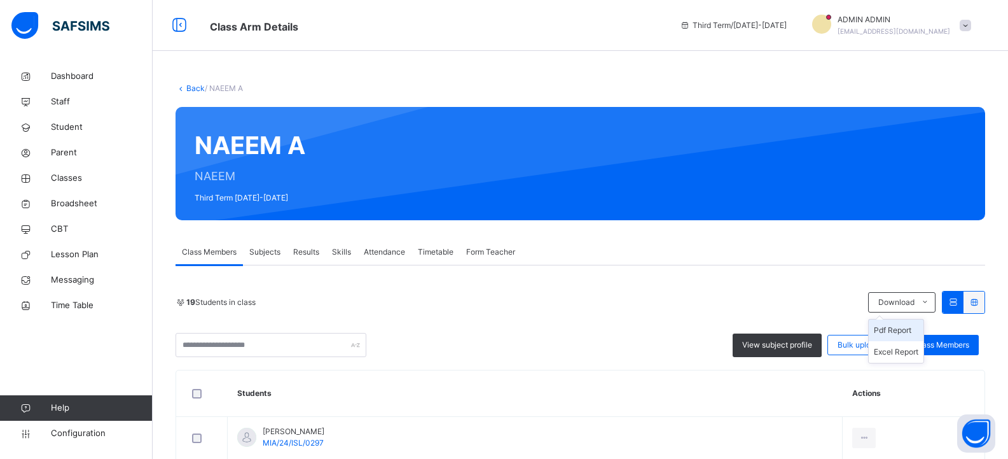
click at [890, 326] on li "Pdf Report" at bounding box center [896, 330] width 55 height 22
click at [187, 88] on link "Back" at bounding box center [195, 88] width 18 height 10
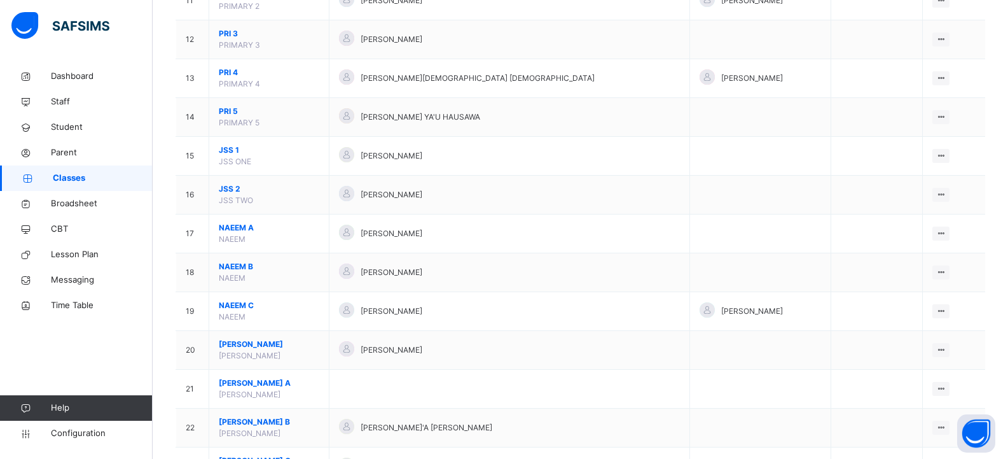
scroll to position [572, 0]
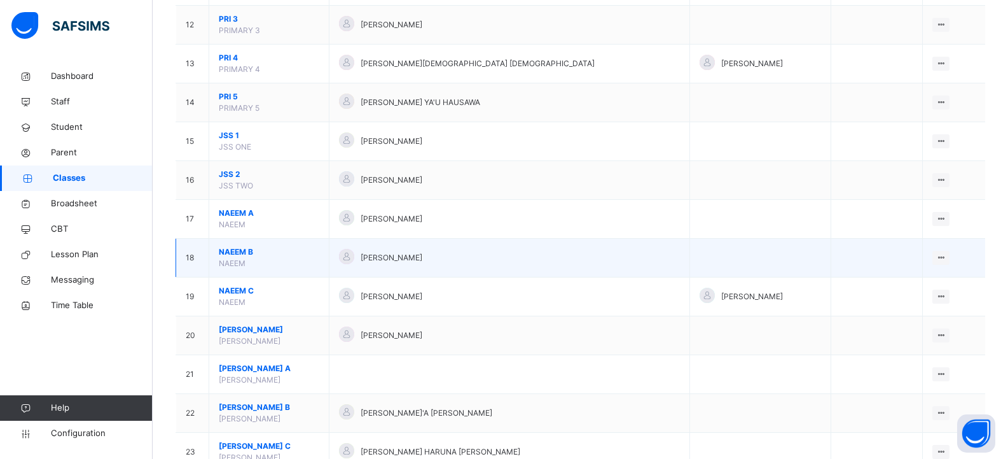
click at [300, 256] on span "NAEEM B" at bounding box center [269, 251] width 100 height 11
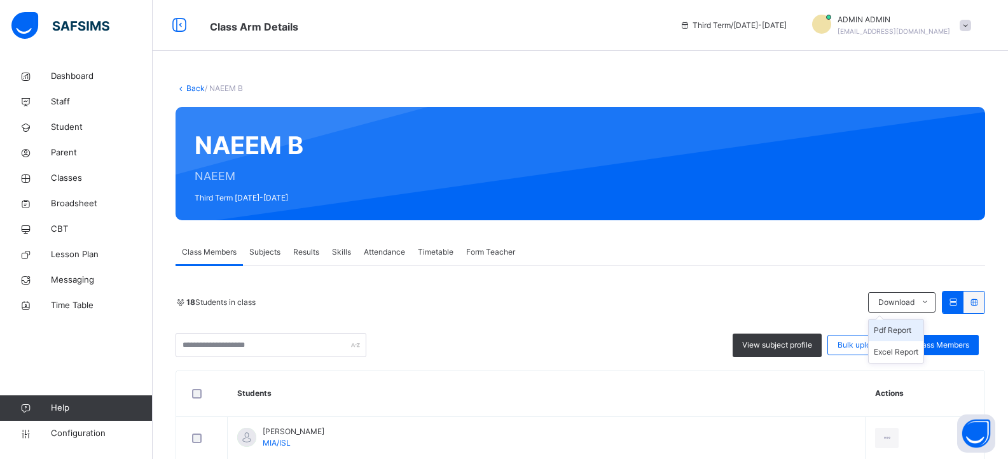
click at [899, 329] on li "Pdf Report" at bounding box center [896, 330] width 55 height 22
